Goal: Transaction & Acquisition: Purchase product/service

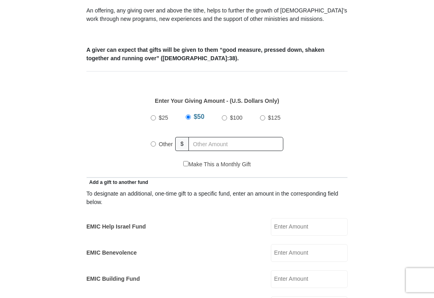
scroll to position [285, 0]
click at [158, 144] on label "Other" at bounding box center [166, 145] width 20 height 18
click at [156, 144] on input "Other" at bounding box center [153, 144] width 5 height 5
radio input "true"
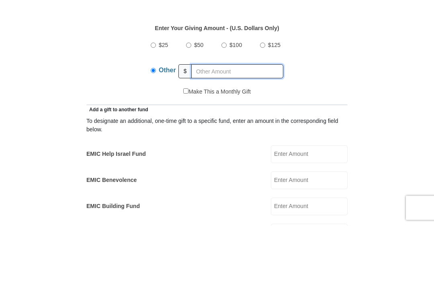
click at [227, 137] on input "text" at bounding box center [237, 144] width 92 height 14
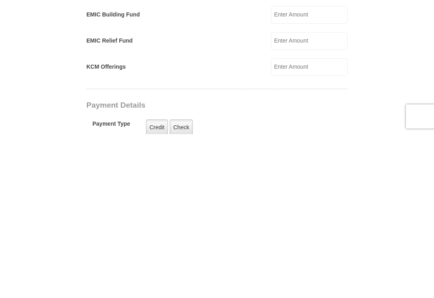
scroll to position [386, 0]
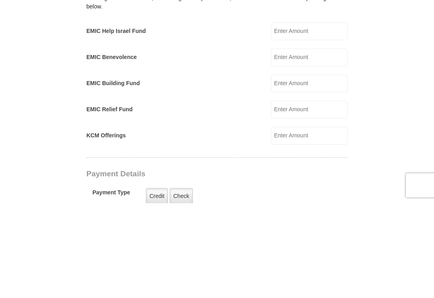
type input "20.00"
click at [311, 144] on input "EMIC Benevolence" at bounding box center [309, 153] width 77 height 18
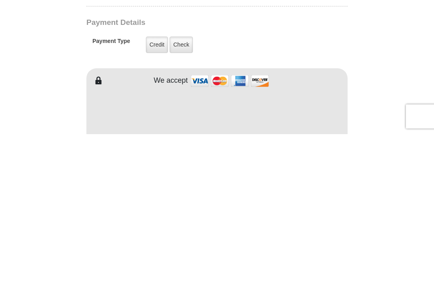
scroll to position [469, 0]
type input "20.00"
click at [156, 200] on label "Credit" at bounding box center [157, 208] width 22 height 16
click at [0, 0] on input "Credit" at bounding box center [0, 0] width 0 height 0
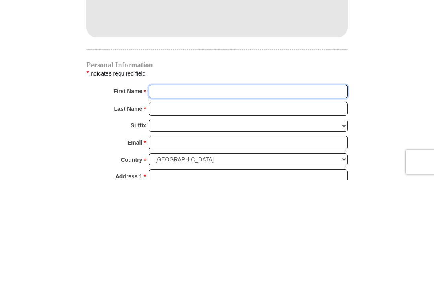
click at [268, 204] on input "First Name *" at bounding box center [248, 211] width 199 height 14
type input "Casey"
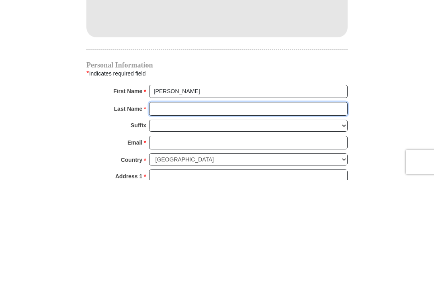
click at [198, 221] on input "Last Name *" at bounding box center [248, 228] width 199 height 14
type input "Dunn"
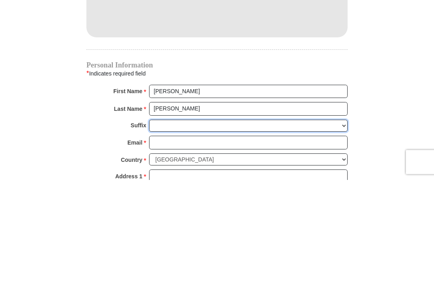
click at [231, 239] on select "Jr Sr I II III IV V VI" at bounding box center [248, 245] width 199 height 12
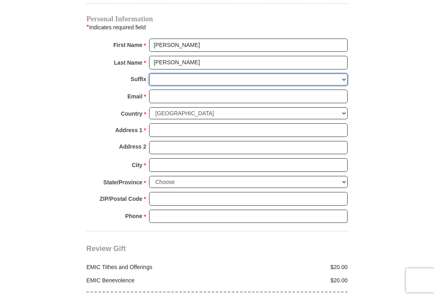
scroll to position [797, 0]
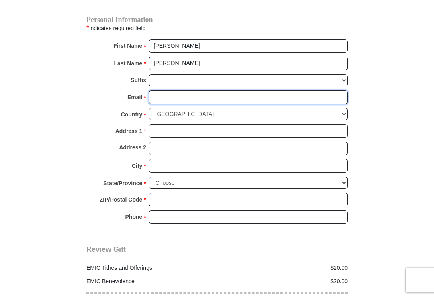
click at [192, 95] on input "Email *" at bounding box center [248, 98] width 199 height 14
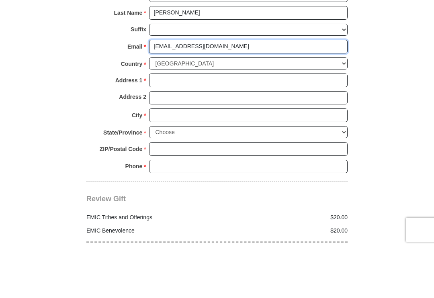
type input "csdwewin@gmail.com"
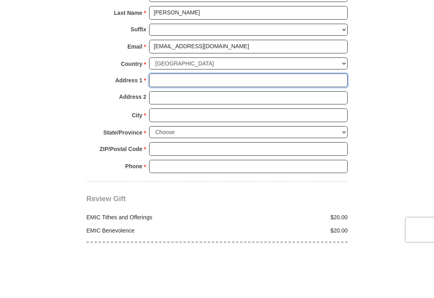
click at [237, 124] on input "Address 1 *" at bounding box center [248, 131] width 199 height 14
type input "408 Page Road"
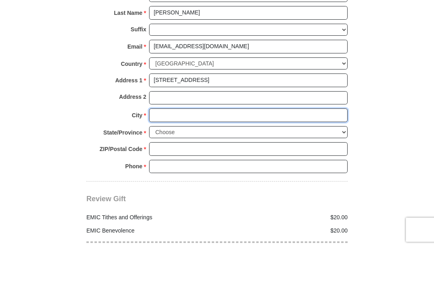
click at [186, 159] on input "City *" at bounding box center [248, 166] width 199 height 14
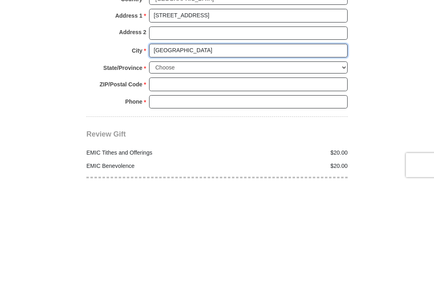
type input "Nashville"
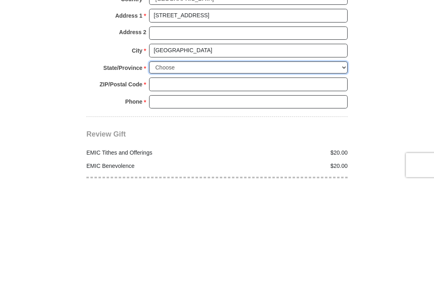
click at [342, 177] on select "Choose Alabama Alaska American Samoa Arizona Arkansas Armed Forces Americas Arm…" at bounding box center [248, 183] width 199 height 12
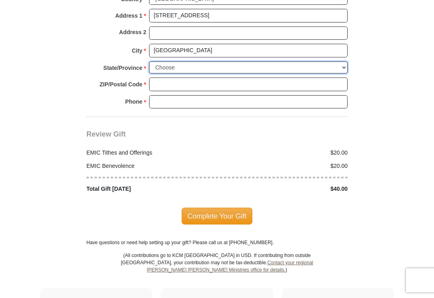
select select "TN"
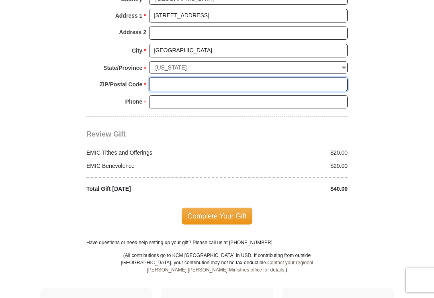
click at [223, 78] on input "ZIP/Postal Code *" at bounding box center [248, 85] width 199 height 14
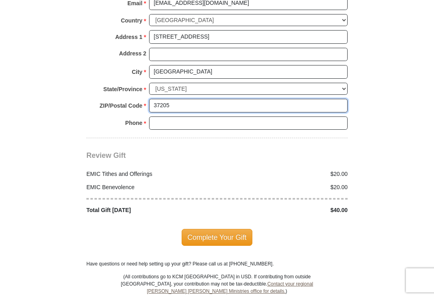
scroll to position [888, 0]
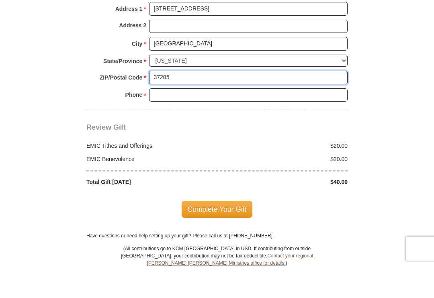
type input "37205"
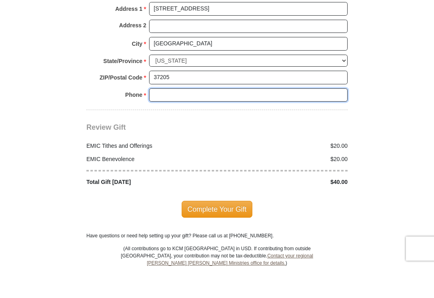
click at [226, 120] on input "Phone * *" at bounding box center [248, 127] width 199 height 14
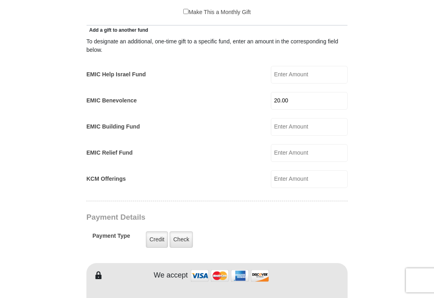
scroll to position [426, 0]
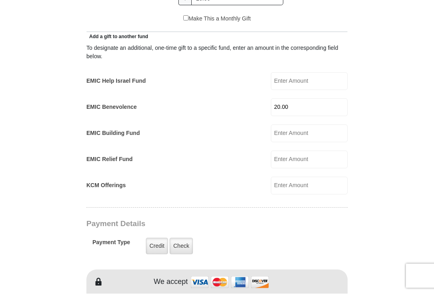
type input "615-981-5858"
click at [320, 104] on input "20.00" at bounding box center [309, 112] width 77 height 18
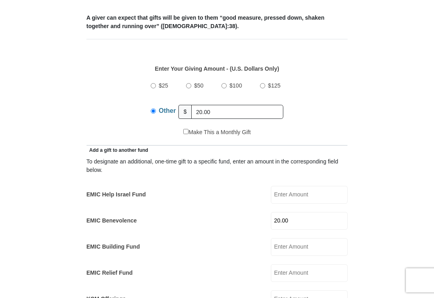
scroll to position [314, 0]
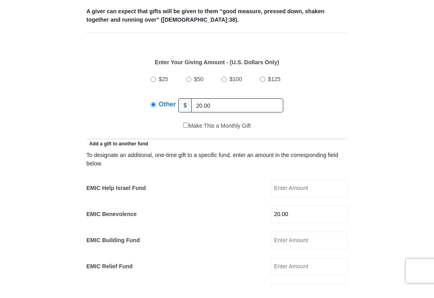
click at [155, 112] on input "Other" at bounding box center [153, 114] width 5 height 5
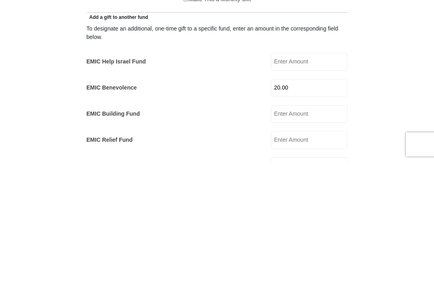
click at [316, 216] on input "20.00" at bounding box center [309, 225] width 77 height 18
type input "2"
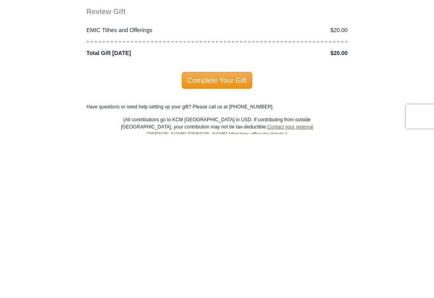
scroll to position [872, 0]
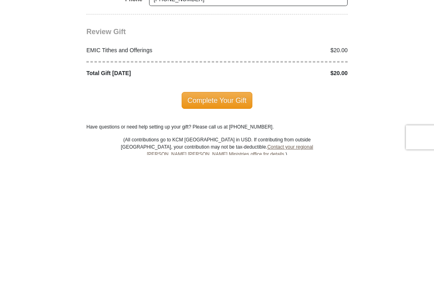
click at [224, 235] on span "Complete Your Gift" at bounding box center [217, 243] width 71 height 17
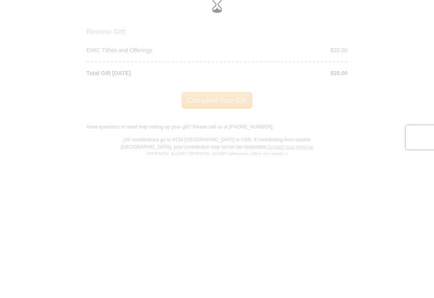
scroll to position [1016, 0]
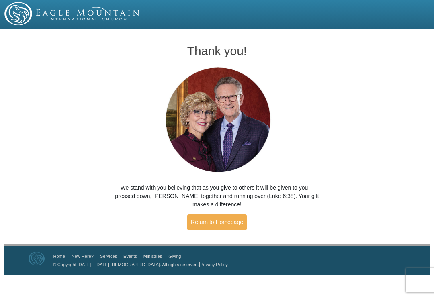
click at [222, 224] on link "Return to Homepage" at bounding box center [217, 223] width 60 height 16
